Goal: Transaction & Acquisition: Purchase product/service

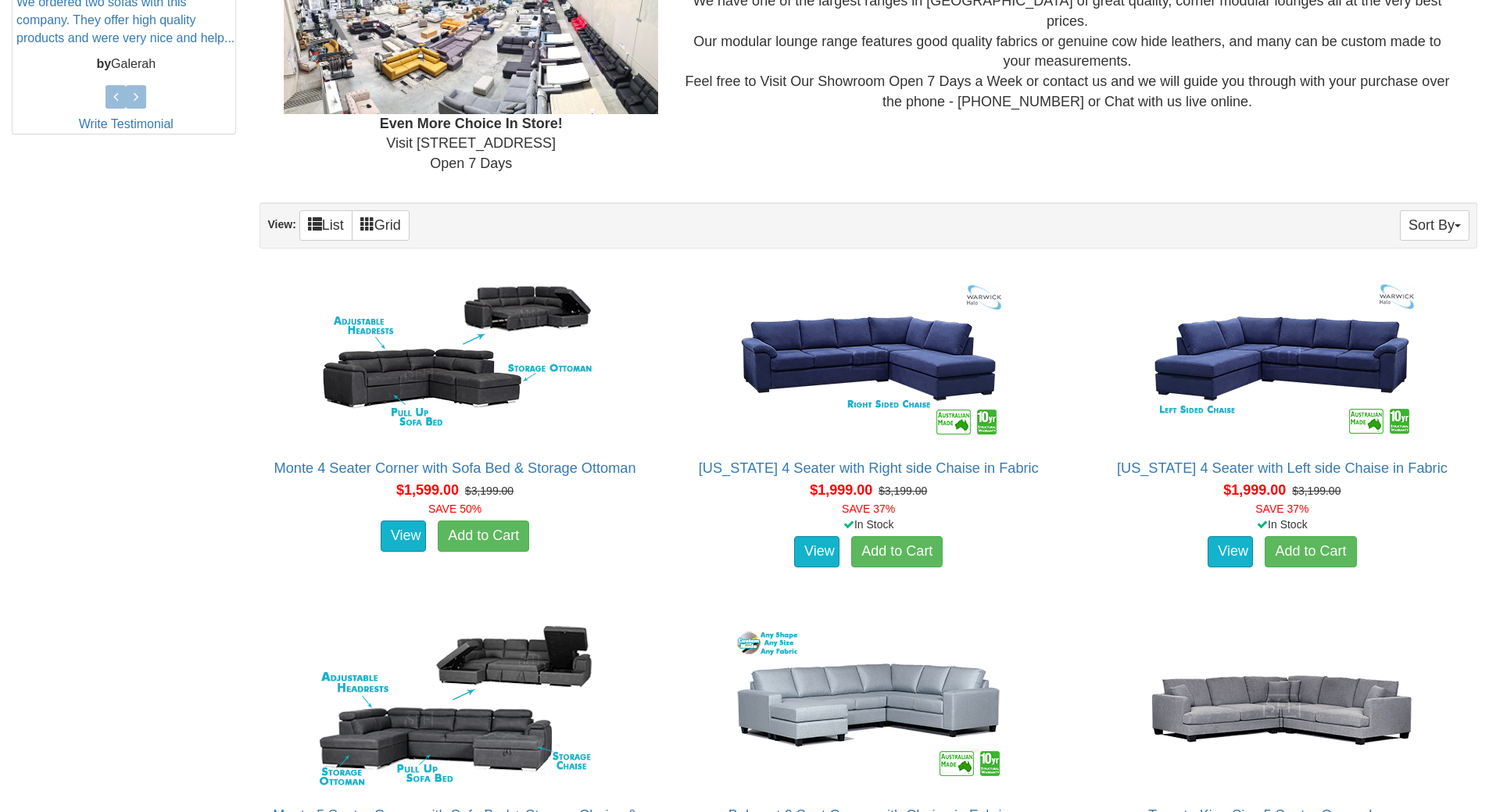
scroll to position [703, 0]
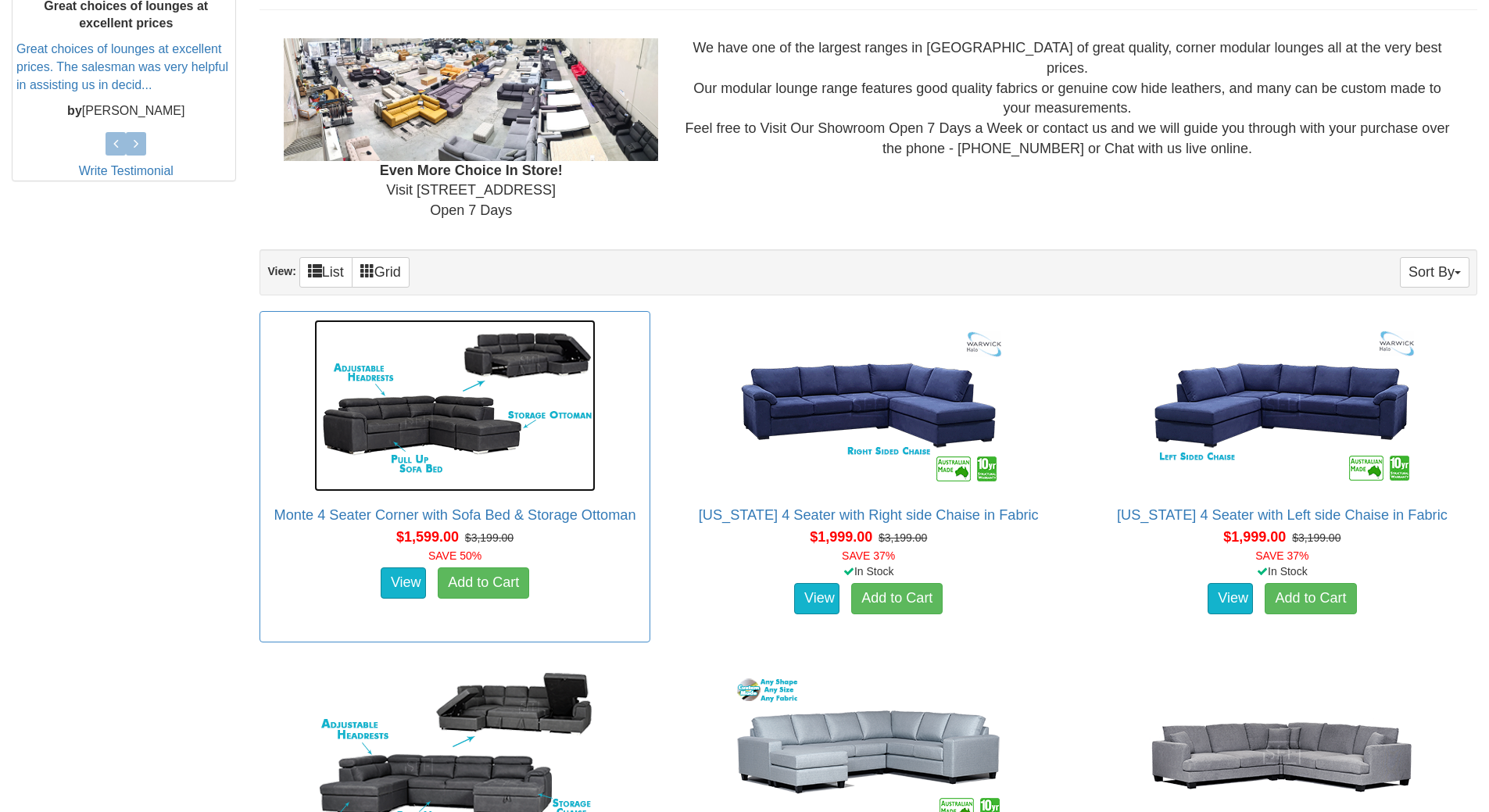
click at [410, 425] on img at bounding box center [454, 405] width 281 height 172
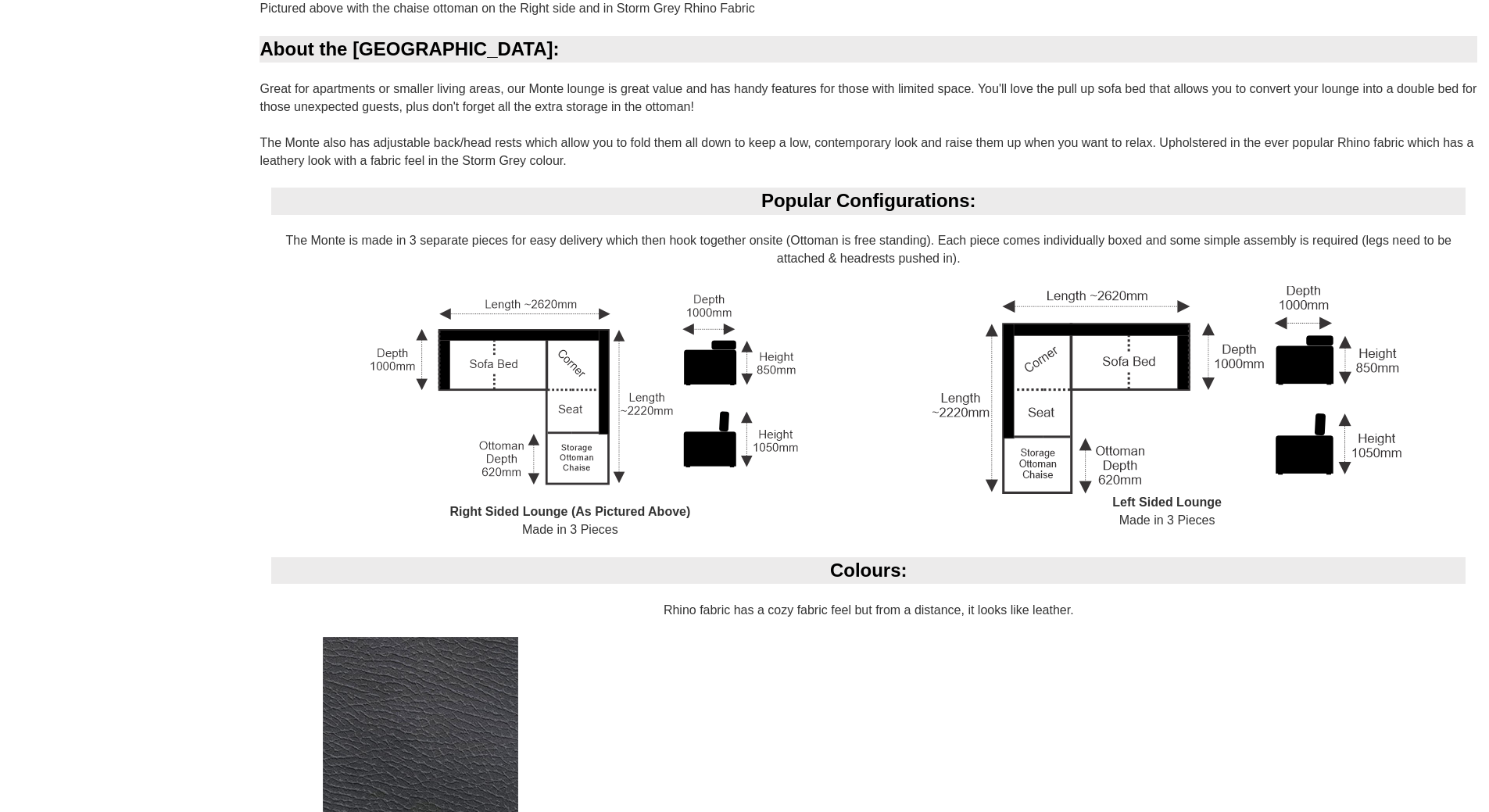
scroll to position [1094, 0]
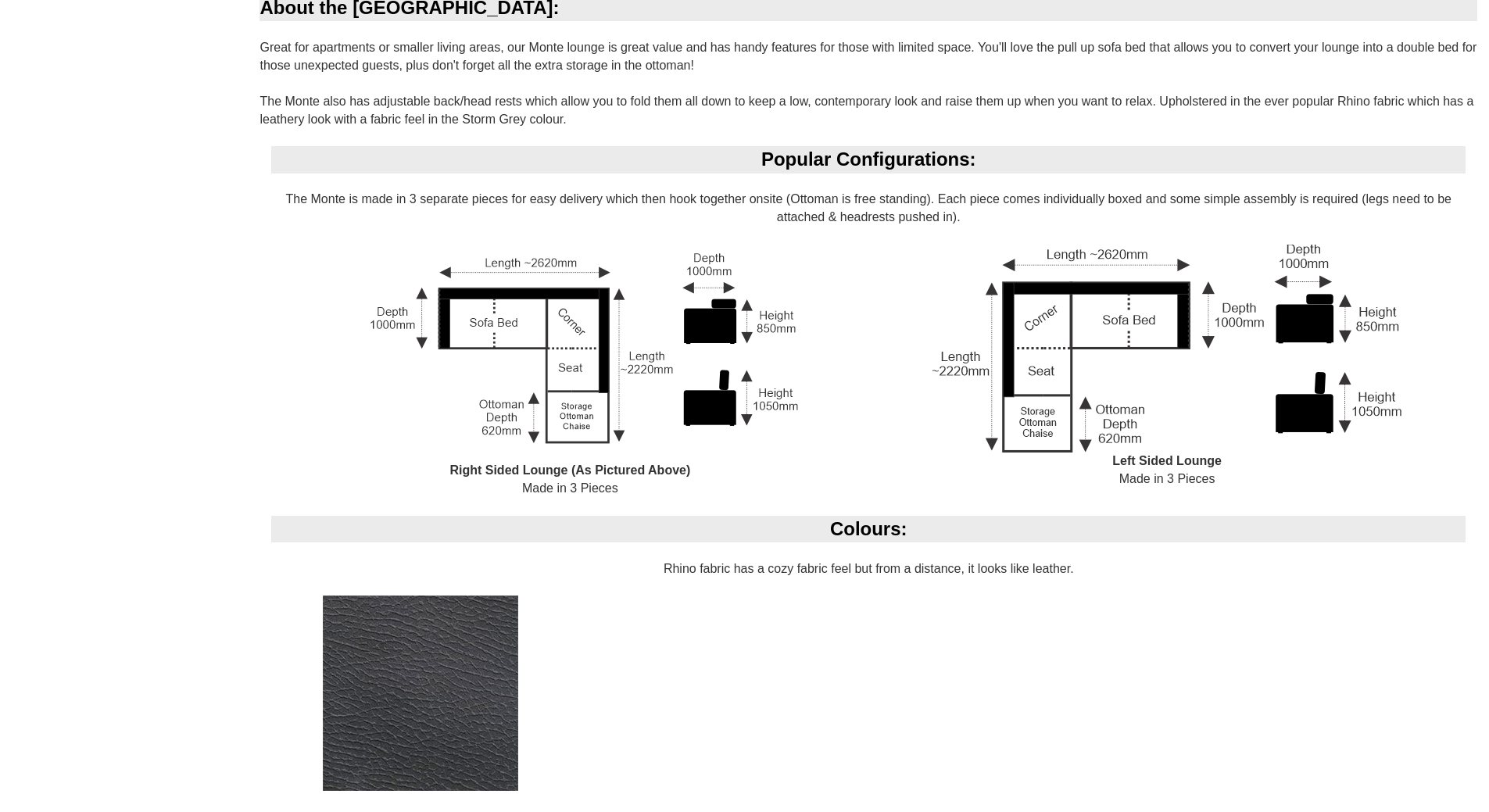
click at [497, 321] on img at bounding box center [569, 353] width 469 height 217
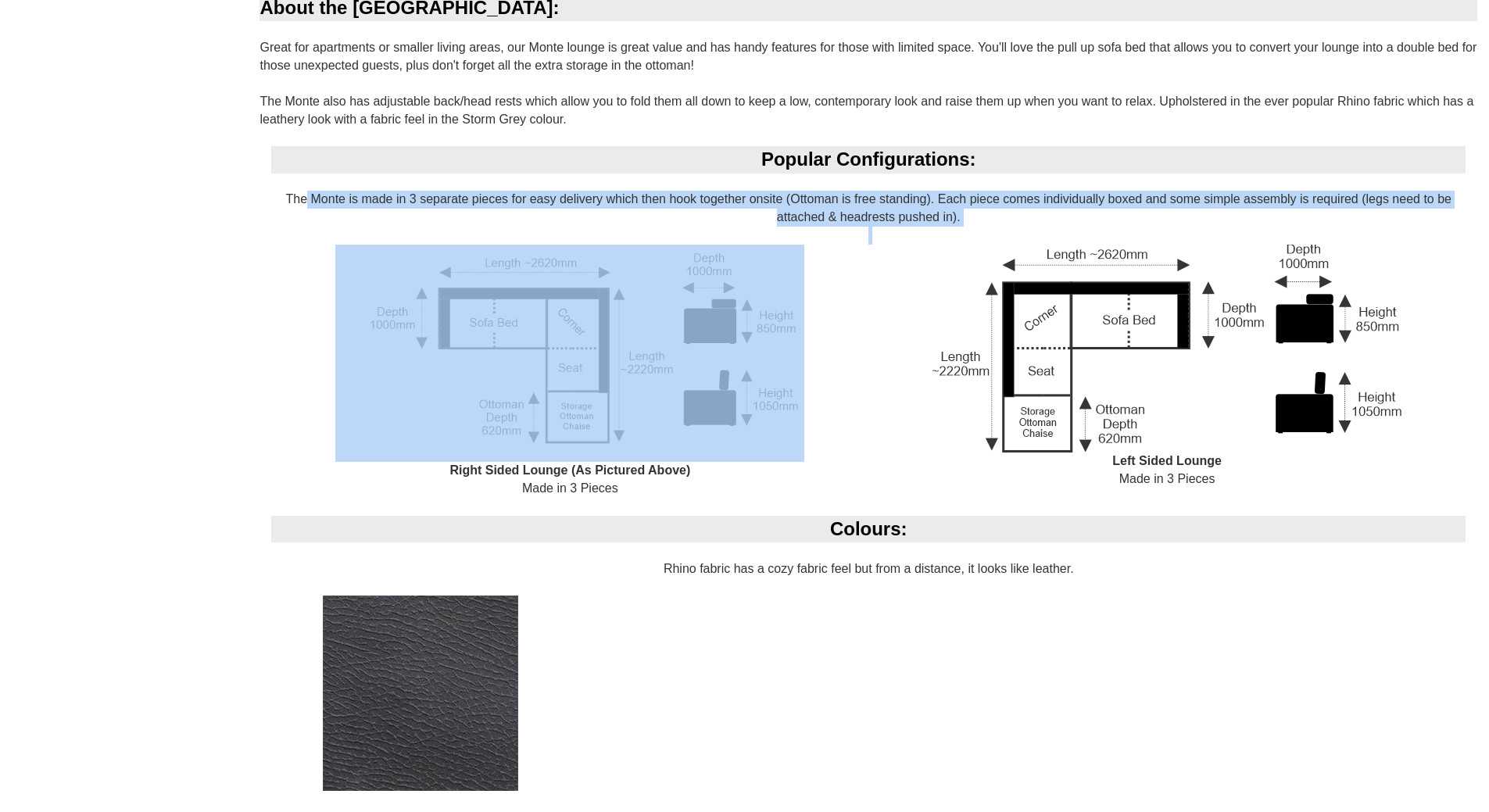
drag, startPoint x: 303, startPoint y: 203, endPoint x: 430, endPoint y: 323, distance: 174.7
click at [430, 323] on div "Popular Configurations: The Monte is made in 3 separate pieces for easy deliver…" at bounding box center [868, 331] width 1218 height 369
click at [393, 398] on img at bounding box center [569, 353] width 469 height 217
click at [399, 349] on img at bounding box center [569, 353] width 469 height 217
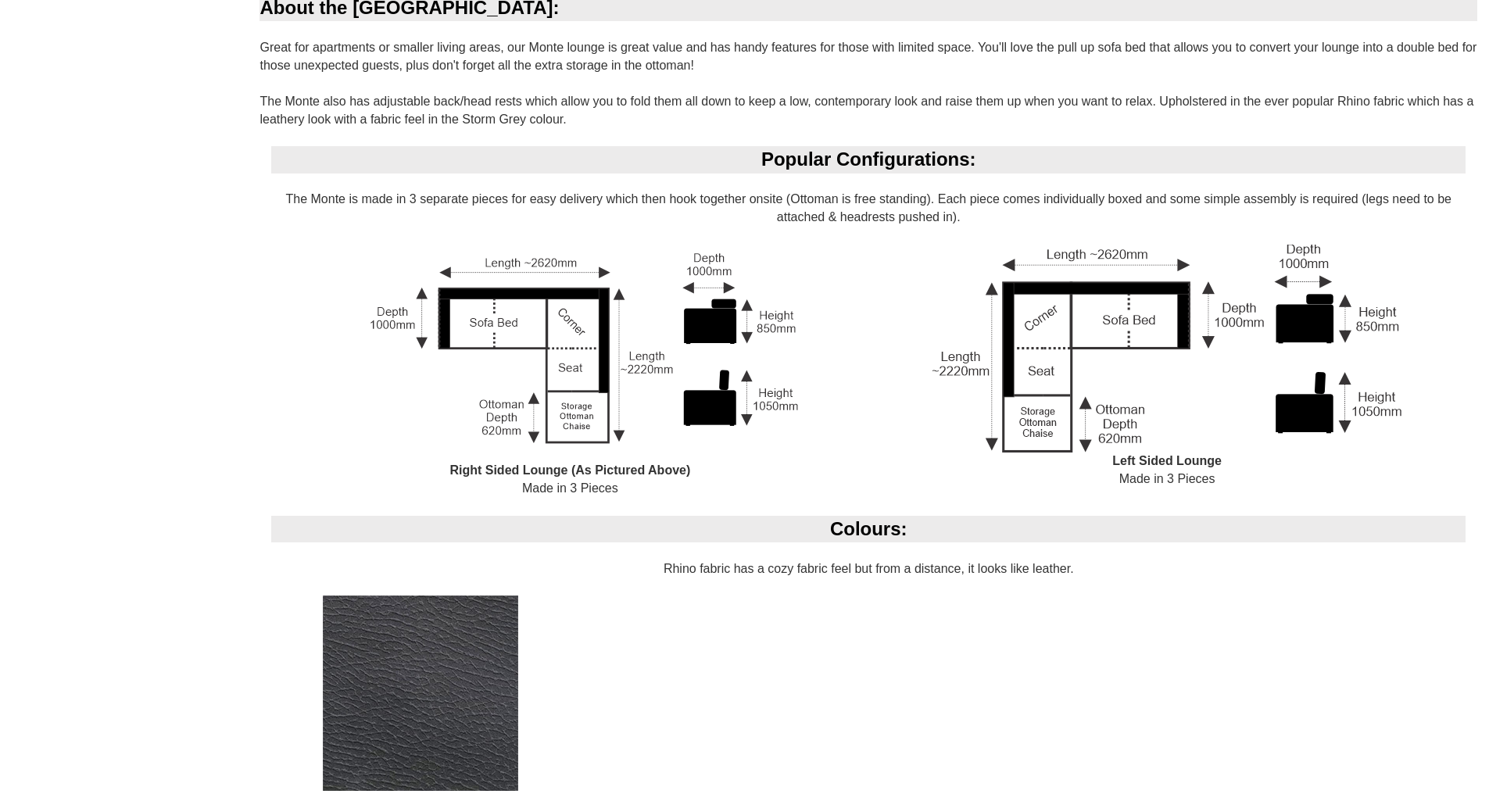
click at [807, 246] on div "Right Sided Lounge (As Pictured Above) Made in 3 Pieces" at bounding box center [569, 380] width 597 height 271
drag, startPoint x: 334, startPoint y: 210, endPoint x: 371, endPoint y: 212, distance: 37.1
click at [371, 212] on div "Popular Configurations: The Monte is made in 3 separate pieces for easy deliver…" at bounding box center [868, 331] width 1218 height 369
drag, startPoint x: 383, startPoint y: 201, endPoint x: 419, endPoint y: 207, distance: 36.5
click at [419, 207] on div "Popular Configurations: The Monte is made in 3 separate pieces for easy deliver…" at bounding box center [868, 331] width 1218 height 369
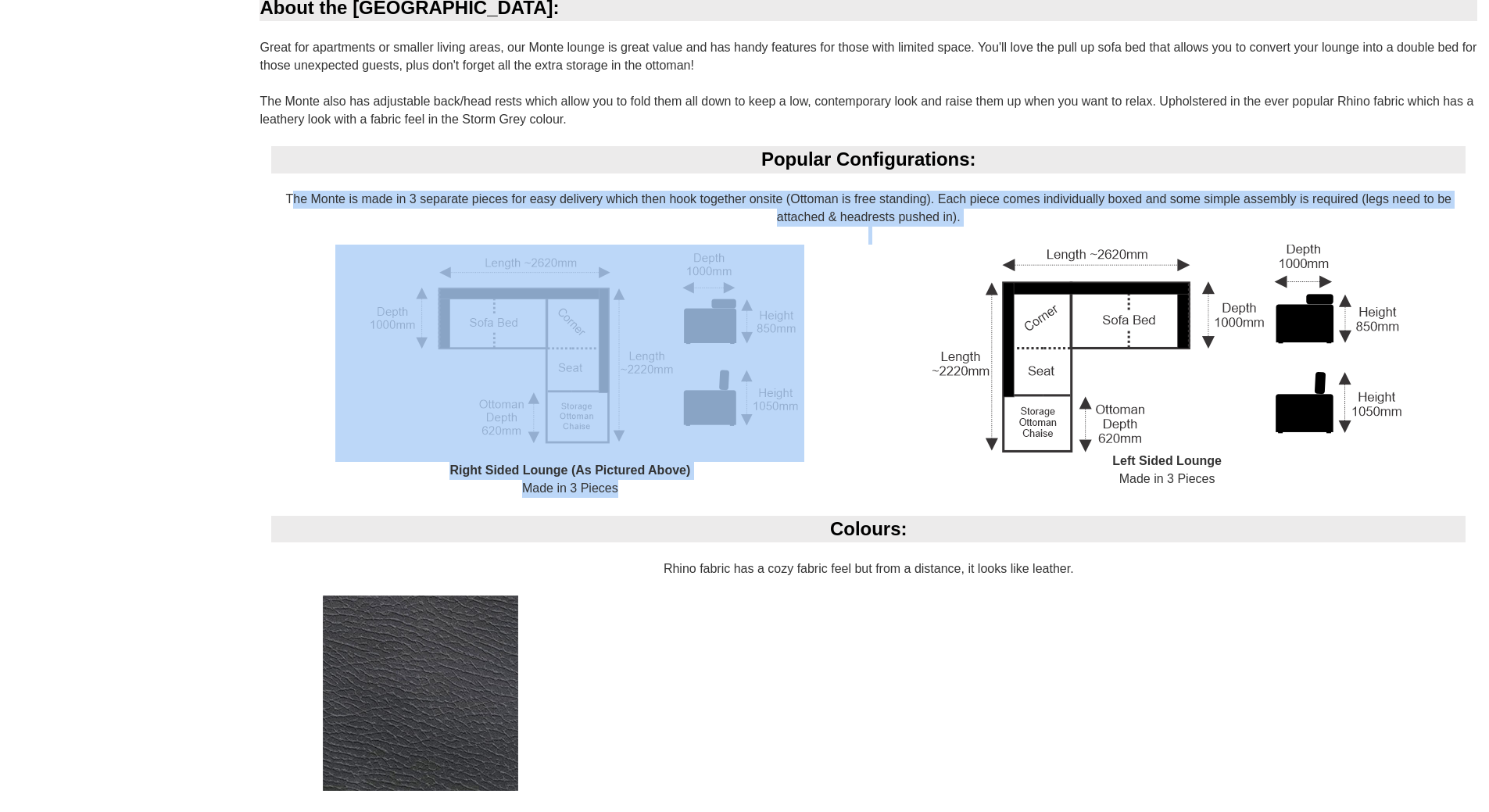
drag, startPoint x: 286, startPoint y: 199, endPoint x: 783, endPoint y: 490, distance: 575.9
click at [783, 490] on div "Popular Configurations: The Monte is made in 3 separate pieces for easy deliver…" at bounding box center [868, 331] width 1218 height 369
click at [720, 409] on img at bounding box center [569, 353] width 469 height 217
click at [385, 104] on div "Pictured above with the chaise ottoman on the Right side and in Storm Grey Rhin…" at bounding box center [868, 566] width 1218 height 1215
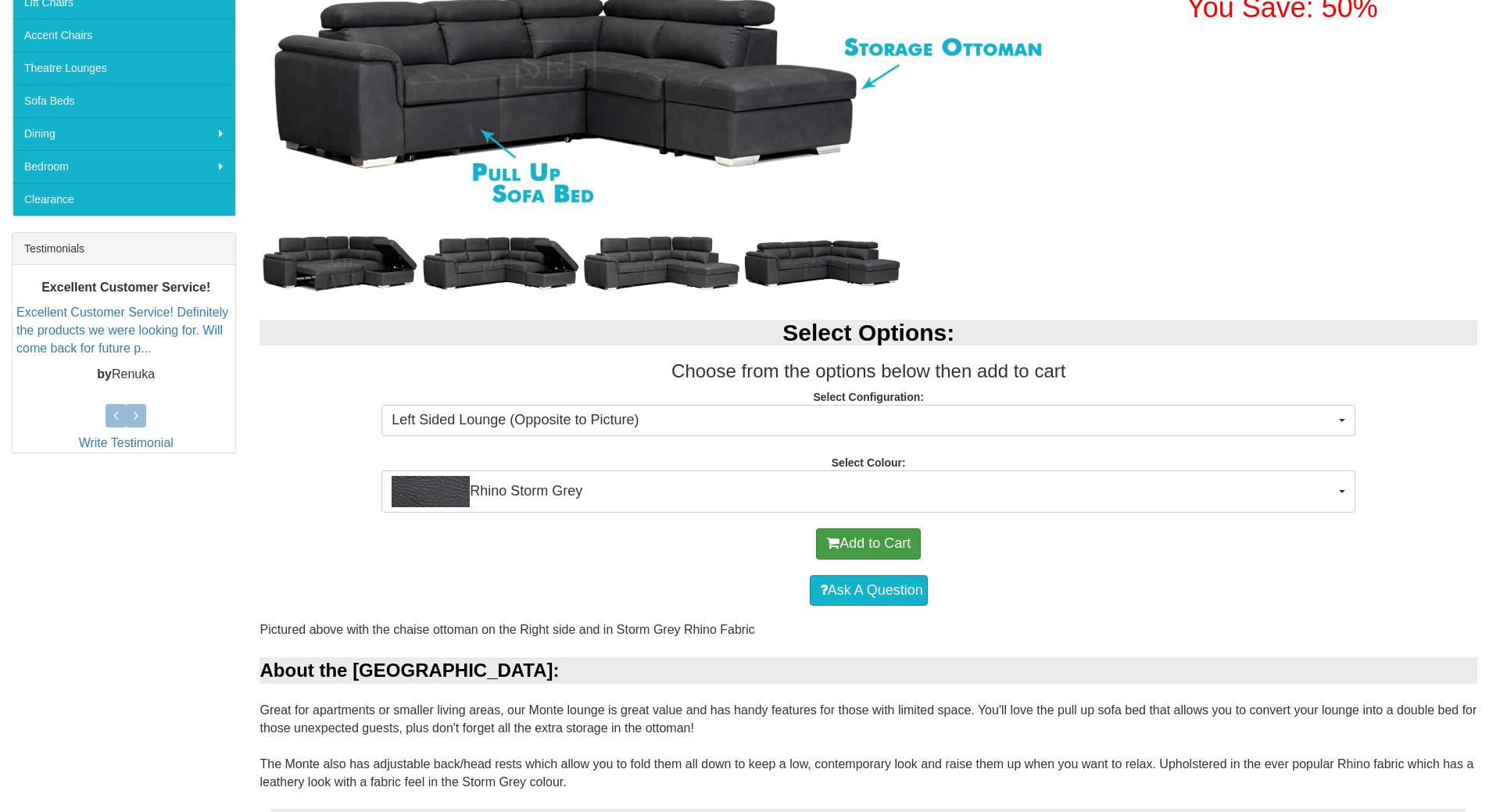
scroll to position [391, 0]
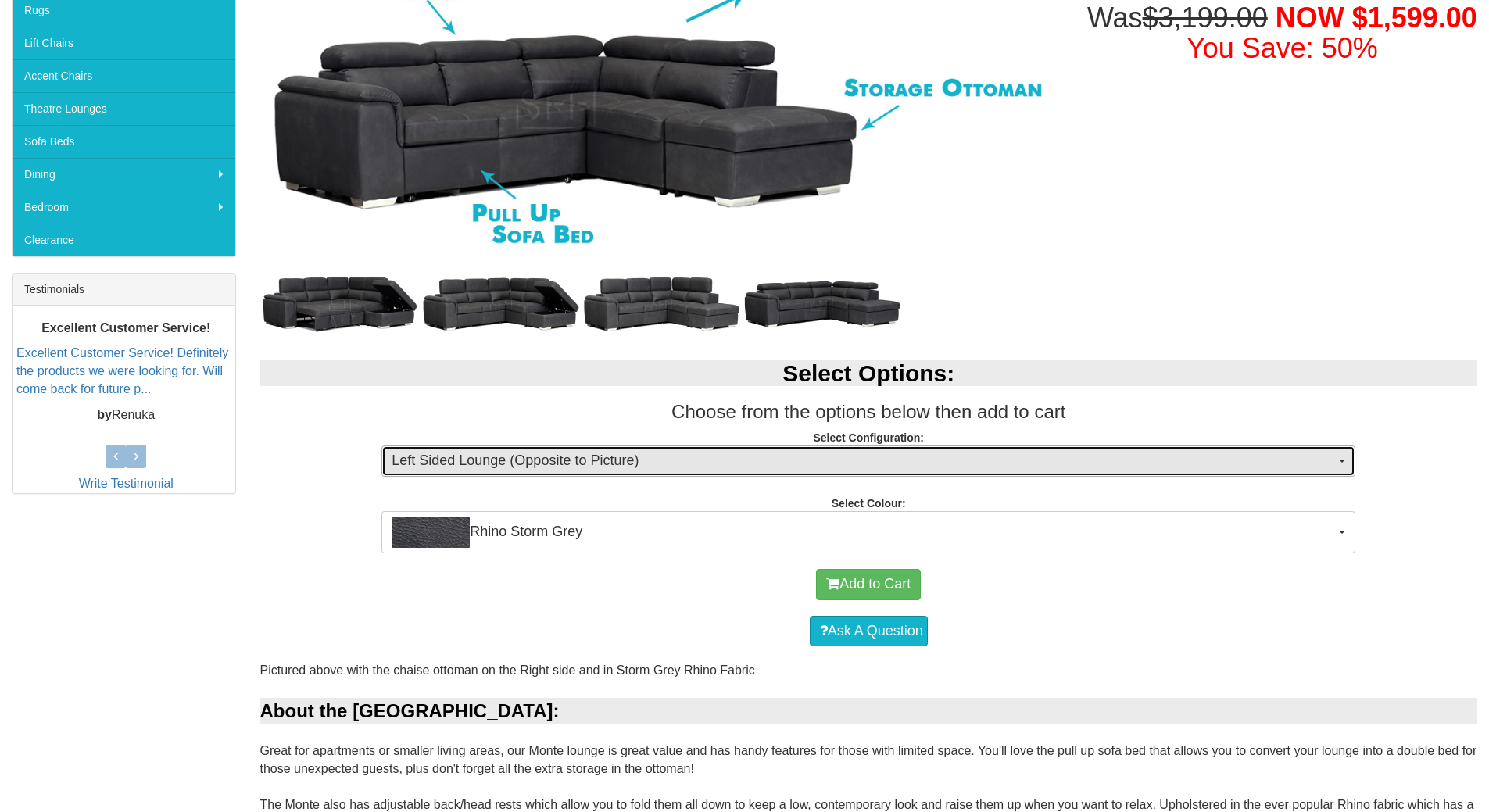
click at [1310, 463] on span "Left Sided Lounge (Opposite to Picture)" at bounding box center [864, 461] width 944 height 20
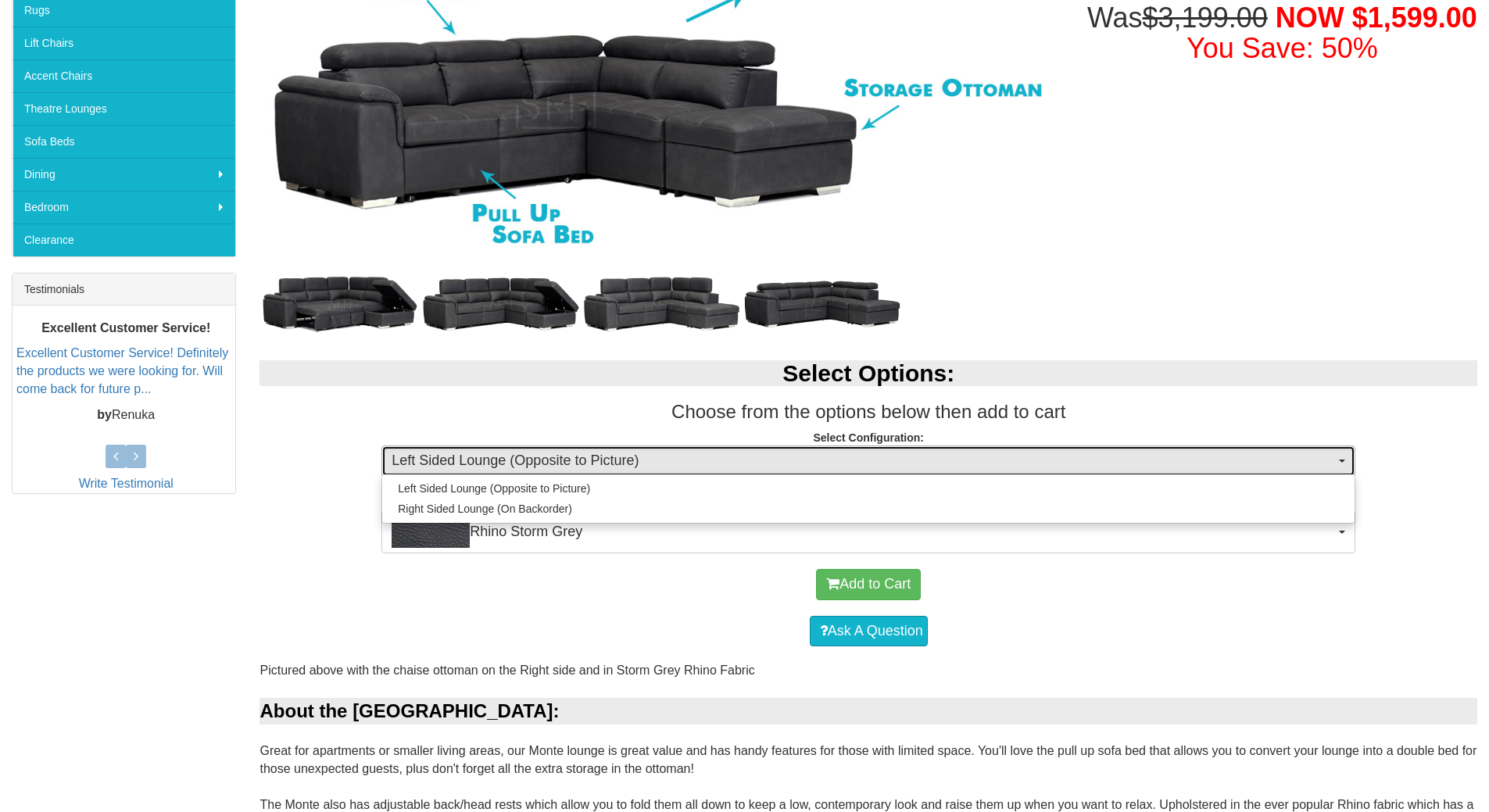
click at [1310, 463] on span "Left Sided Lounge (Opposite to Picture)" at bounding box center [864, 461] width 944 height 20
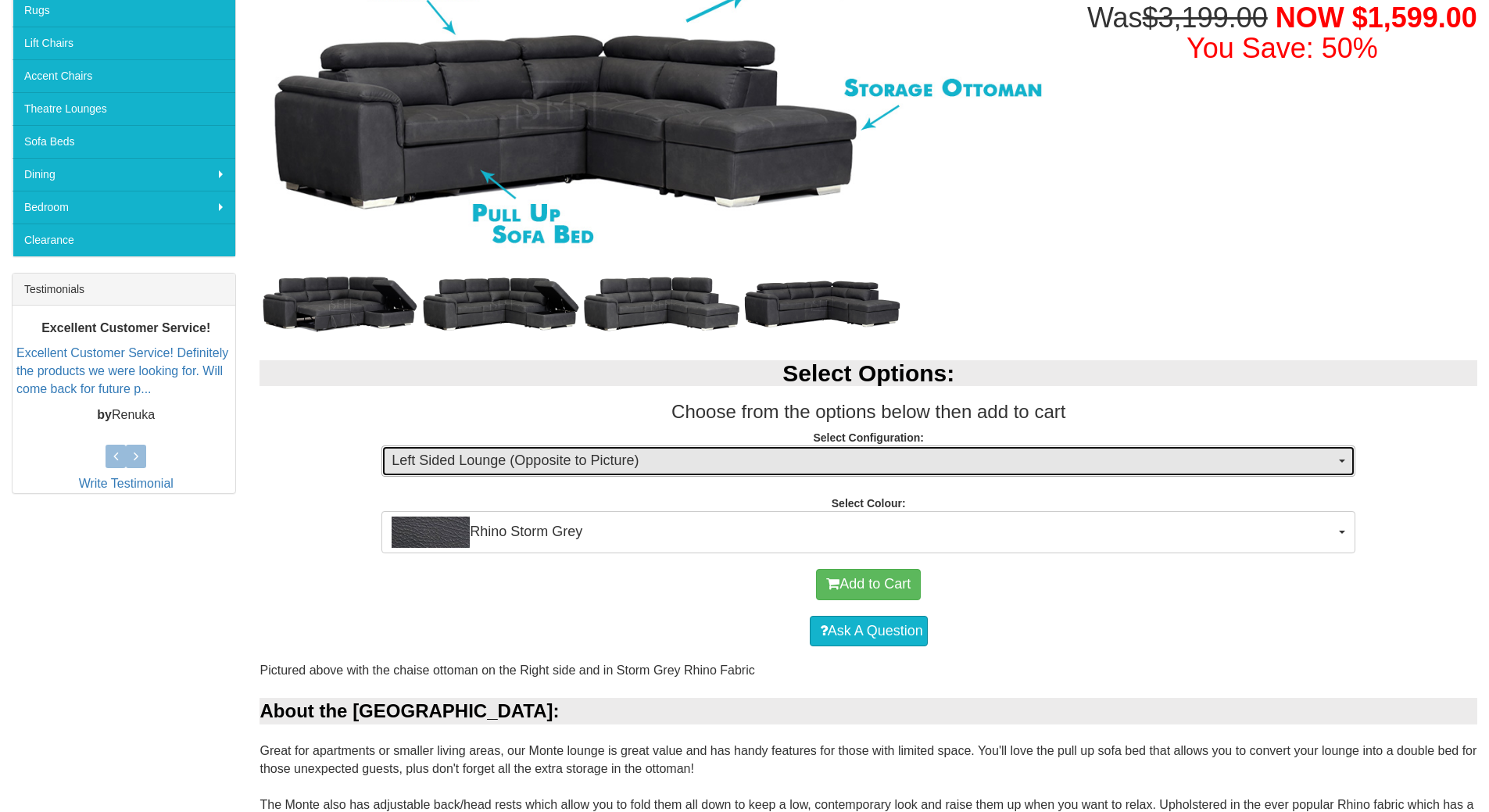
click at [1261, 461] on span "Left Sided Lounge (Opposite to Picture)" at bounding box center [864, 461] width 944 height 20
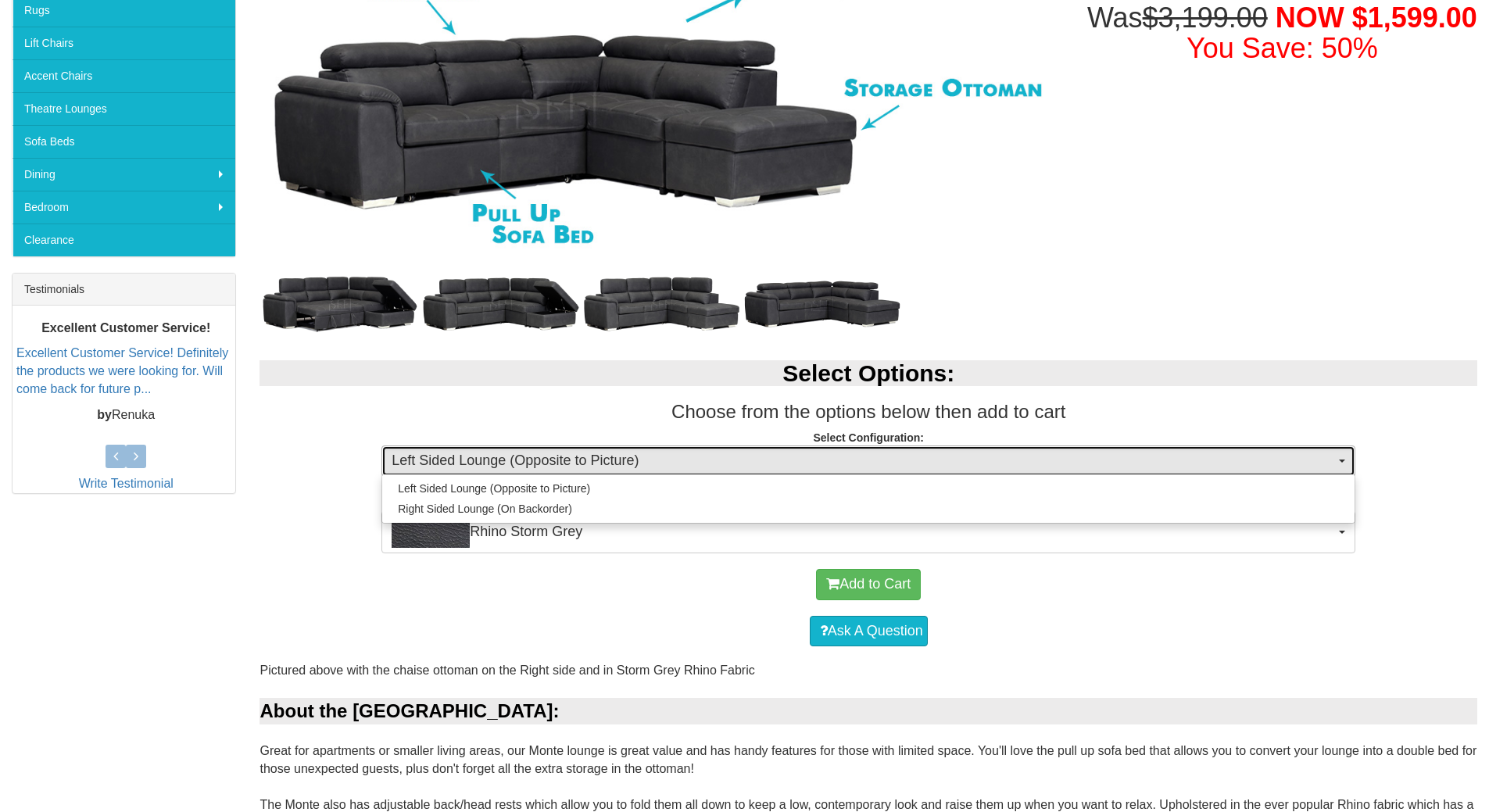
click at [1261, 461] on span "Left Sided Lounge (Opposite to Picture)" at bounding box center [864, 461] width 944 height 20
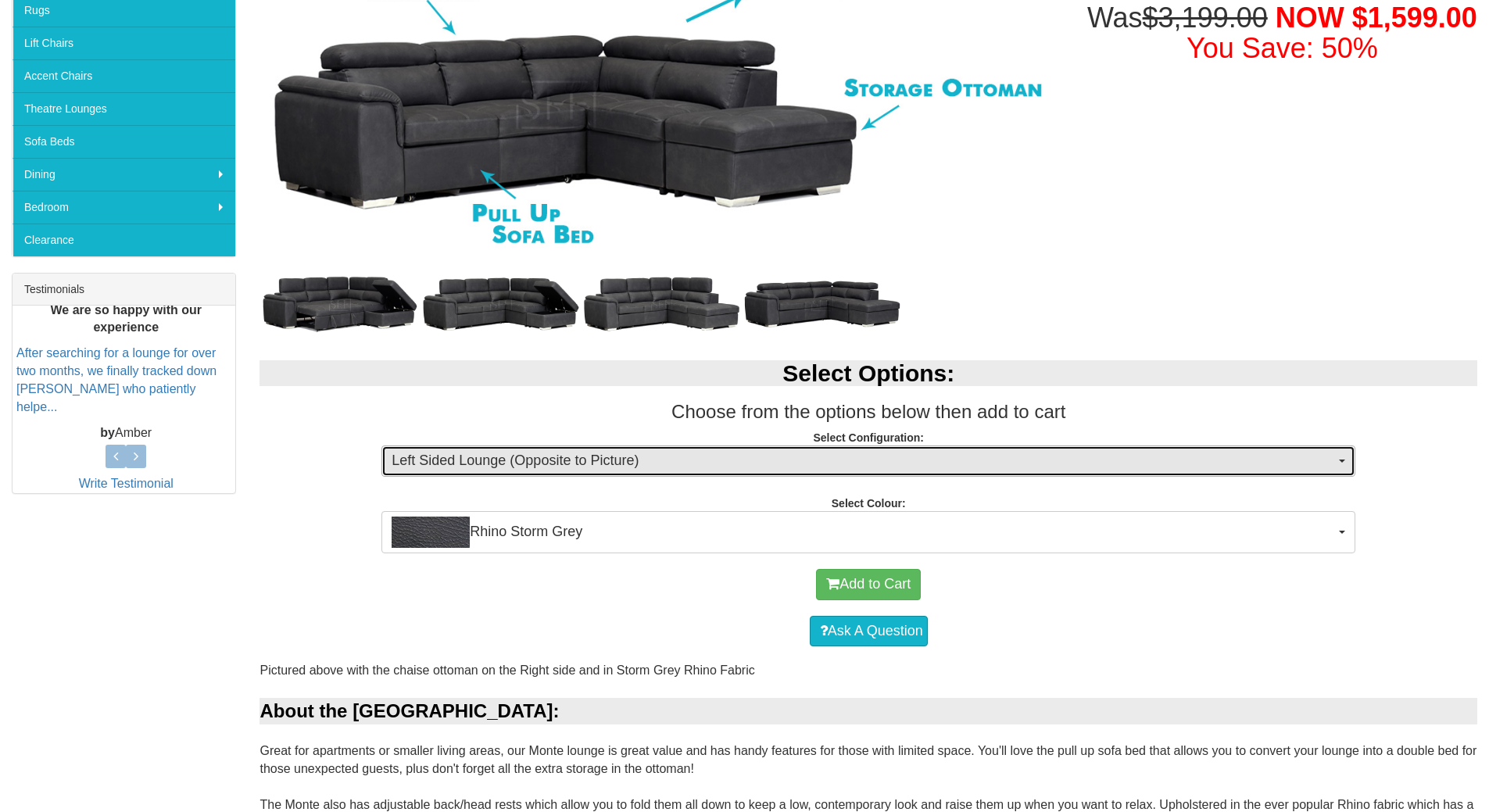
click at [1261, 461] on span "Left Sided Lounge (Opposite to Picture)" at bounding box center [864, 461] width 944 height 20
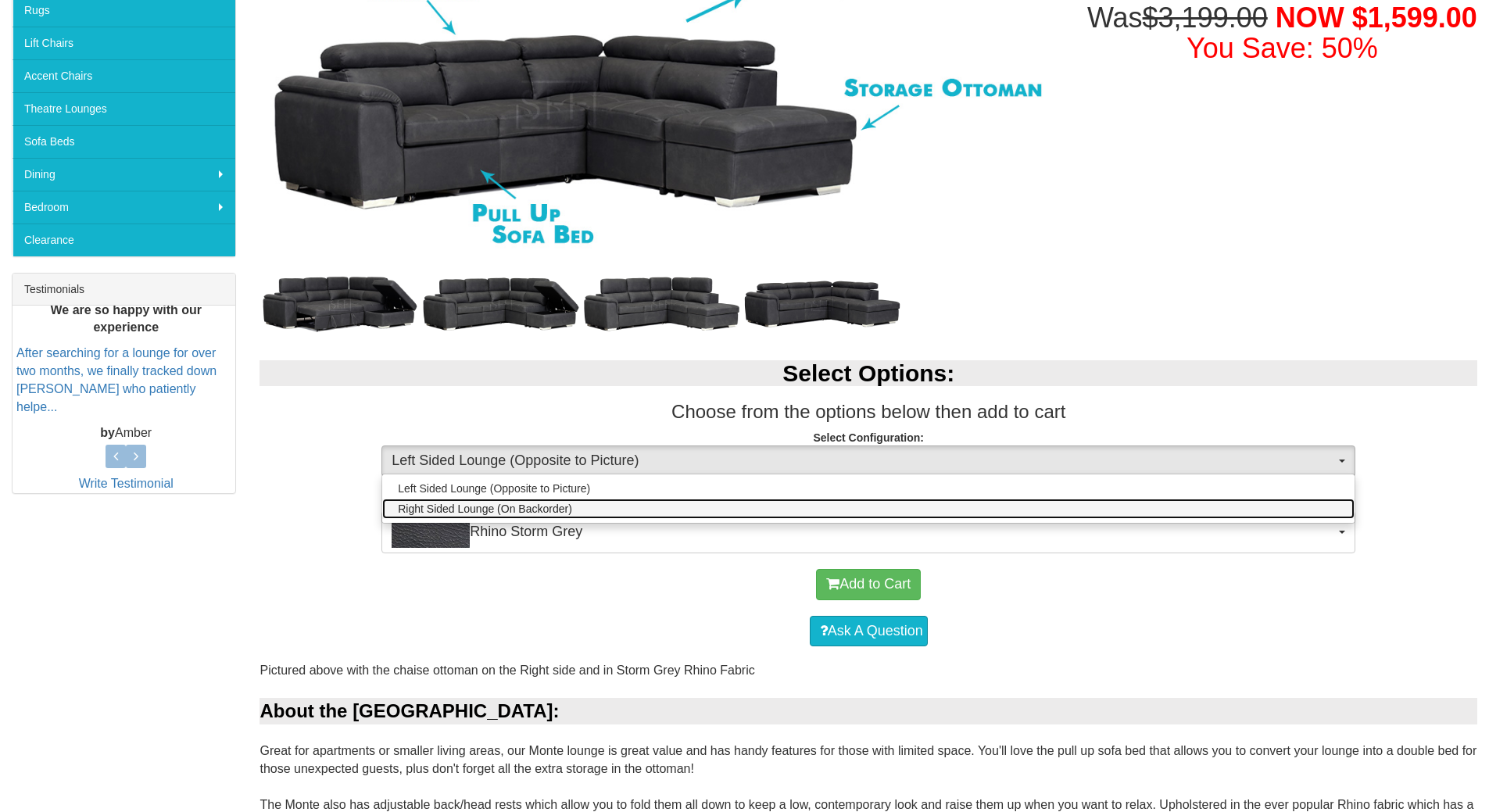
click at [544, 504] on span "Right Sided Lounge (On Backorder)" at bounding box center [485, 509] width 175 height 16
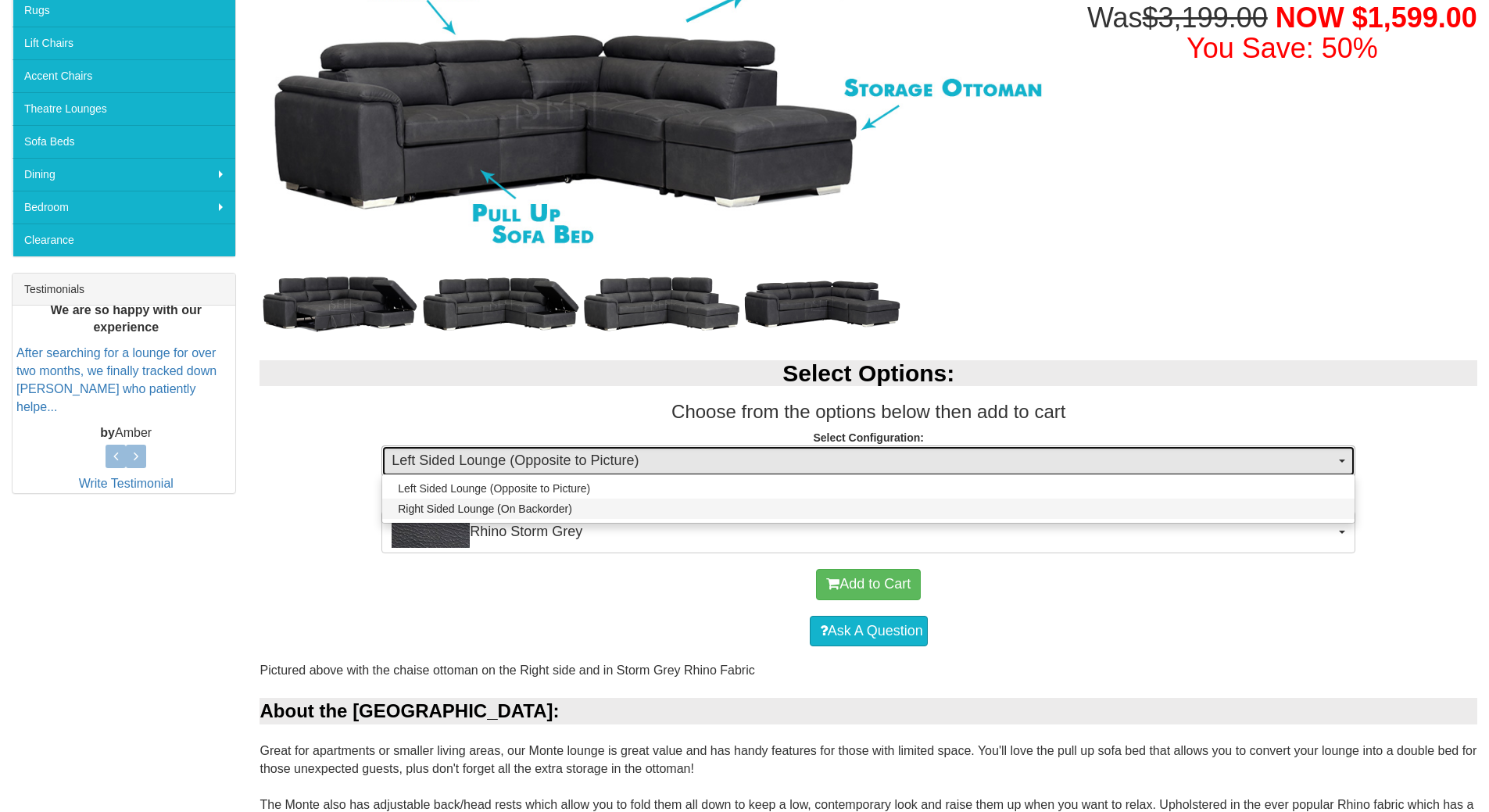
select select "2015"
click at [544, 504] on div "Select Options: Choose from the options below then add to cart Select Configura…" at bounding box center [867, 449] width 1241 height 208
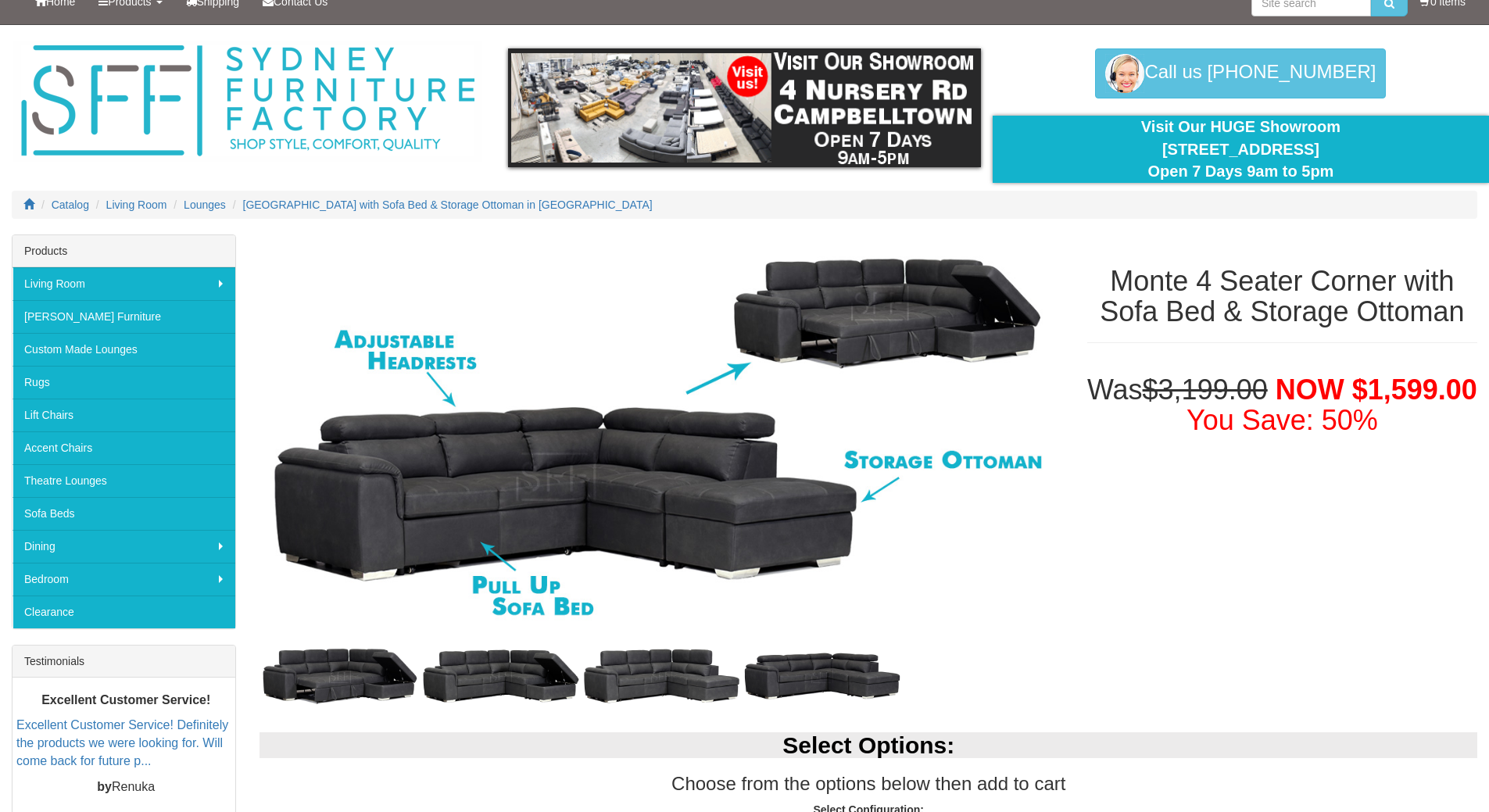
scroll to position [0, 0]
